Goal: Information Seeking & Learning: Learn about a topic

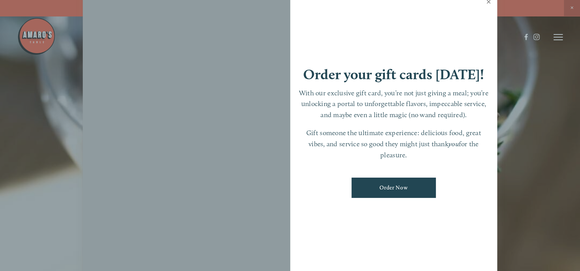
click at [487, 3] on link "Close" at bounding box center [488, 2] width 15 height 21
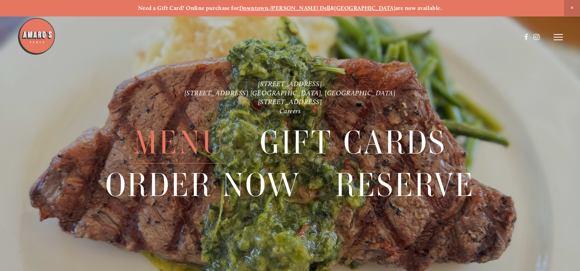
click at [178, 140] on span "Menu" at bounding box center [179, 143] width 91 height 42
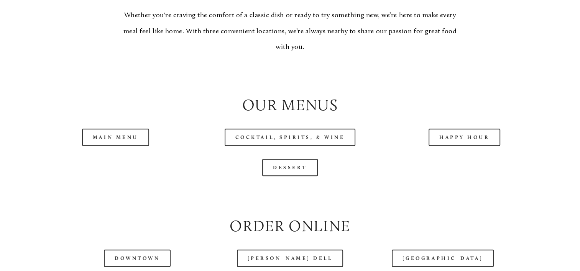
scroll to position [728, 0]
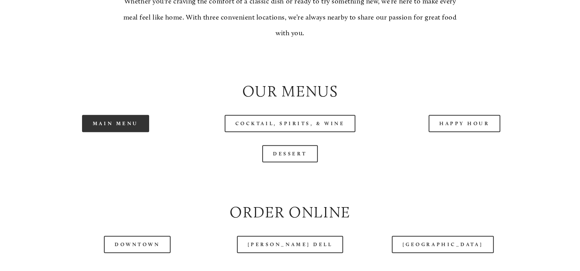
click at [110, 132] on link "Main Menu" at bounding box center [115, 123] width 67 height 17
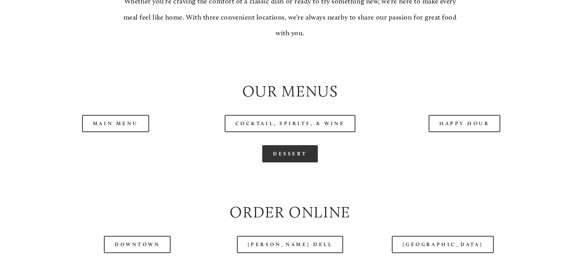
click at [306, 162] on link "Dessert" at bounding box center [290, 153] width 56 height 17
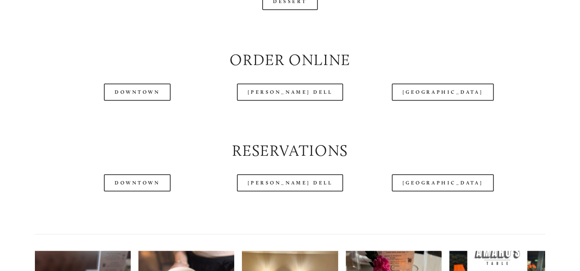
scroll to position [881, 0]
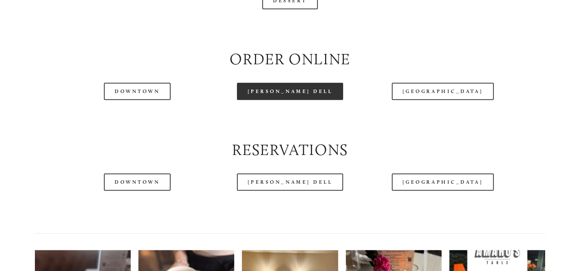
click at [300, 100] on link "[PERSON_NAME] Dell" at bounding box center [290, 91] width 106 height 17
